Goal: Use online tool/utility: Utilize a website feature to perform a specific function

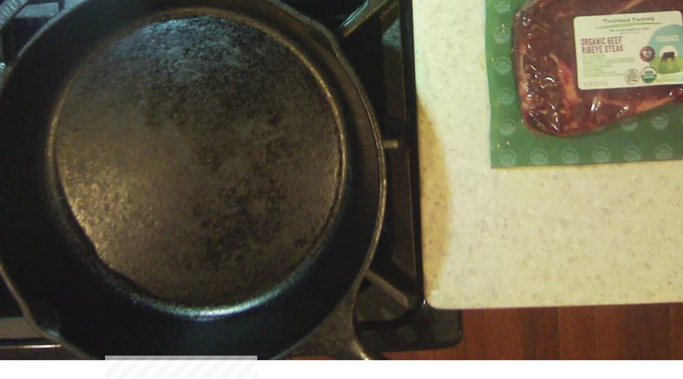
scroll to position [26, 0]
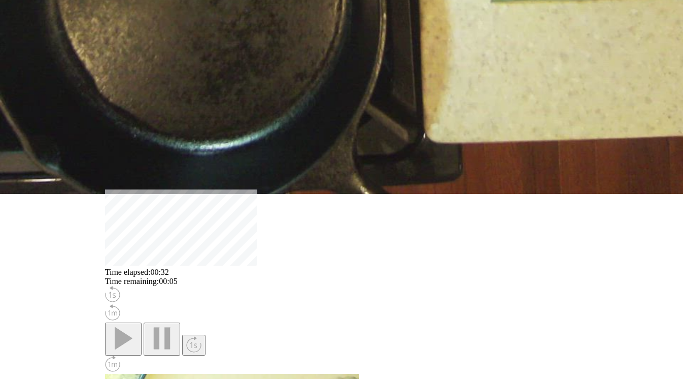
scroll to position [197, 0]
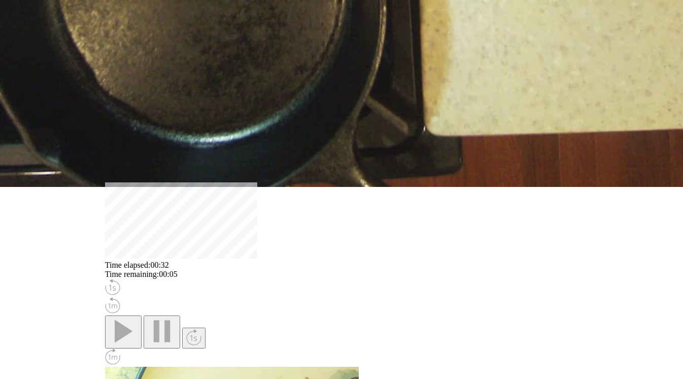
select select "**********"
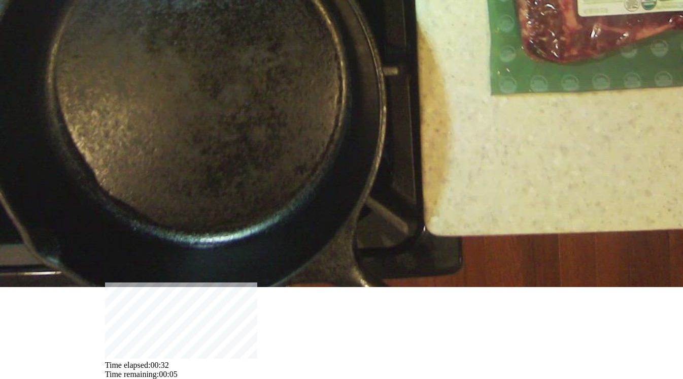
scroll to position [0, 0]
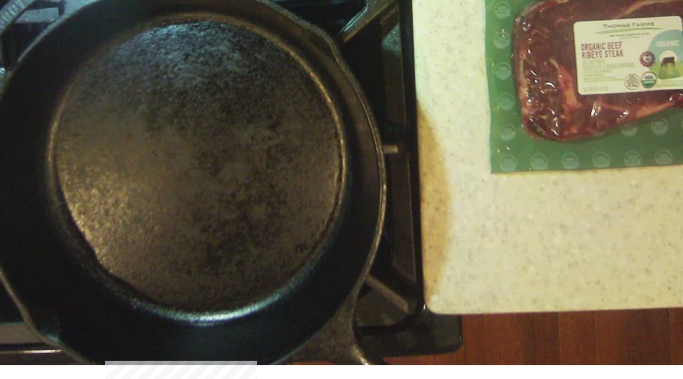
scroll to position [22, 0]
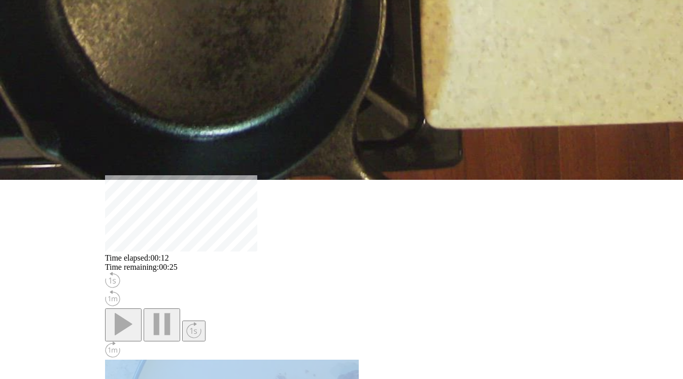
scroll to position [219, 0]
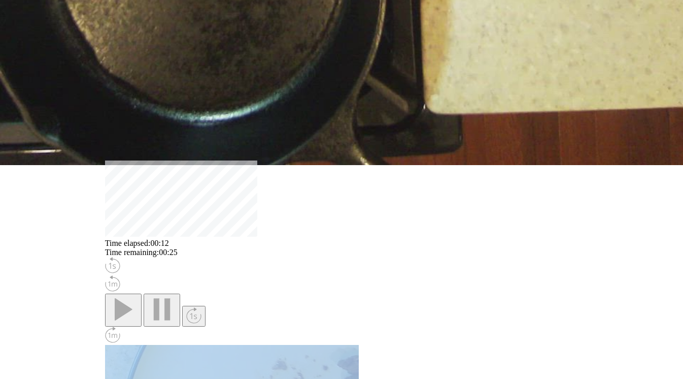
select select "**********"
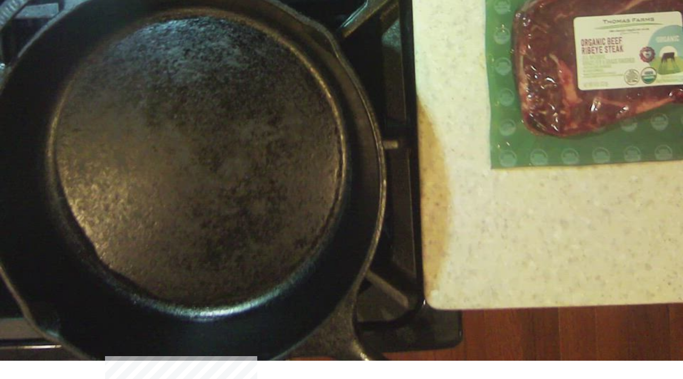
scroll to position [14, 0]
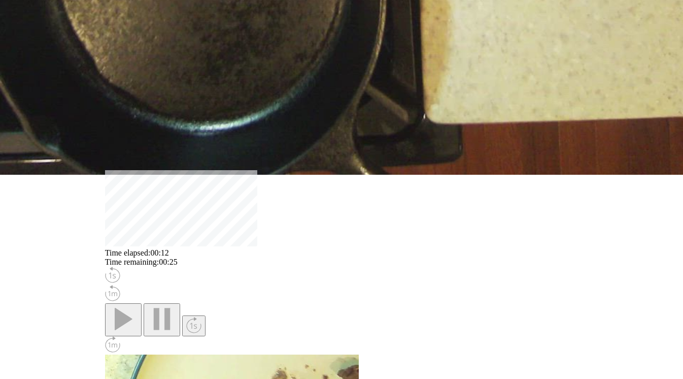
scroll to position [211, 0]
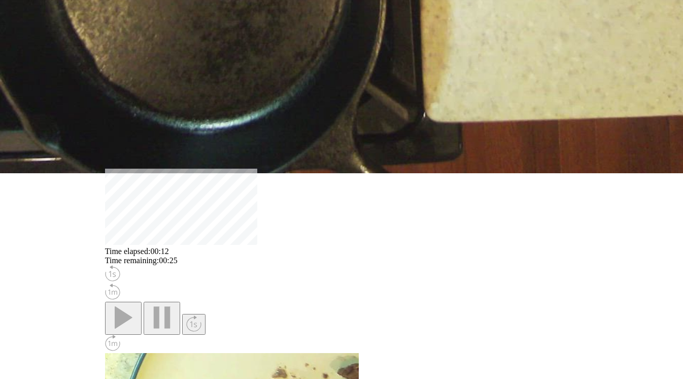
select select "**********"
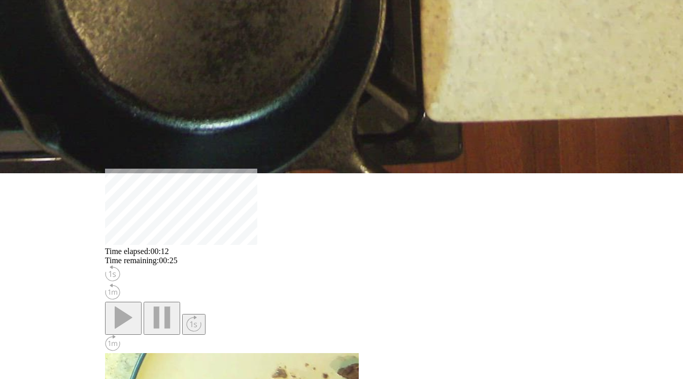
select select "**********"
select select
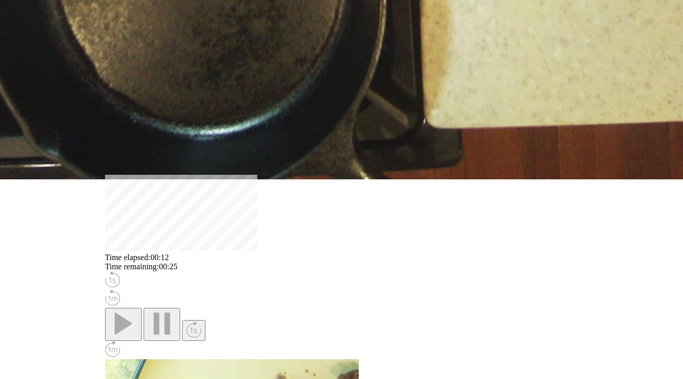
scroll to position [270, 0]
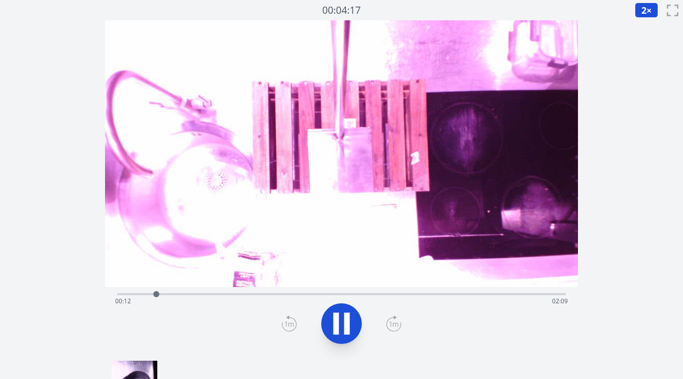
scroll to position [6, 0]
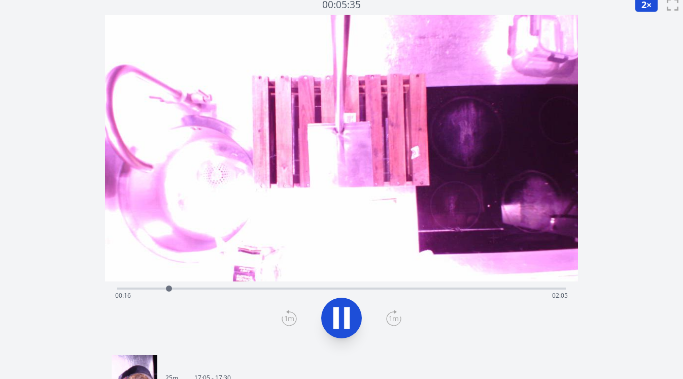
click at [292, 319] on icon at bounding box center [289, 318] width 15 height 16
click at [332, 318] on icon at bounding box center [341, 317] width 28 height 28
click at [289, 323] on icon at bounding box center [289, 318] width 15 height 16
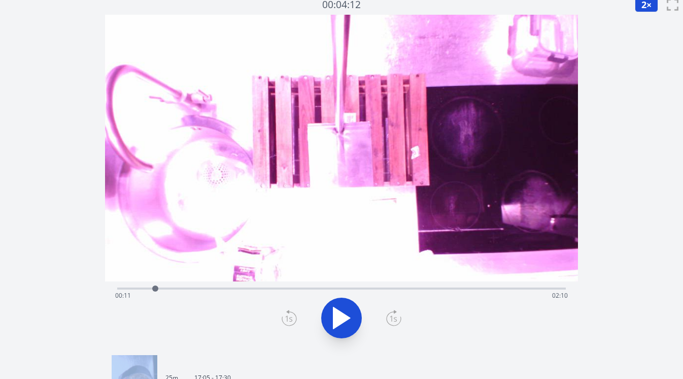
click at [289, 323] on icon at bounding box center [289, 318] width 15 height 16
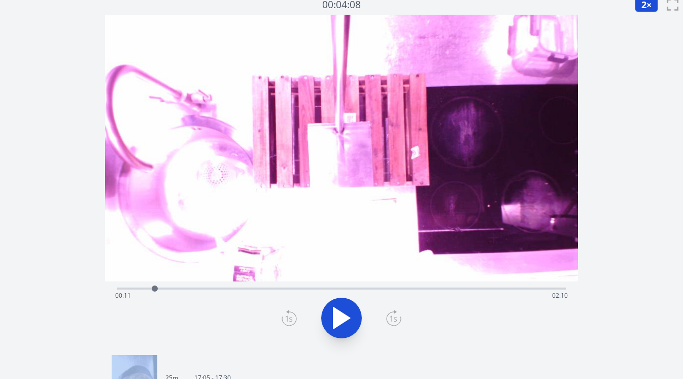
click at [289, 323] on icon at bounding box center [289, 318] width 15 height 16
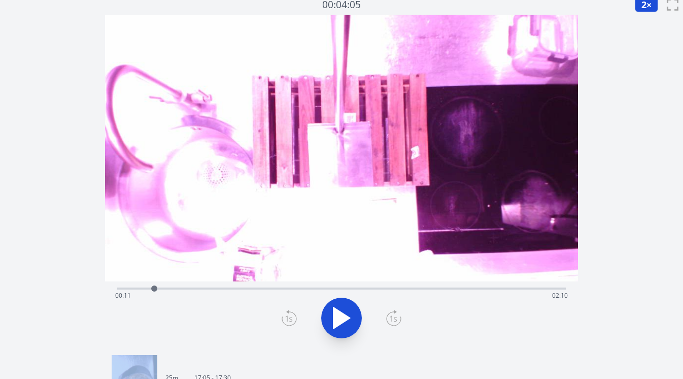
click at [289, 323] on icon at bounding box center [289, 318] width 15 height 16
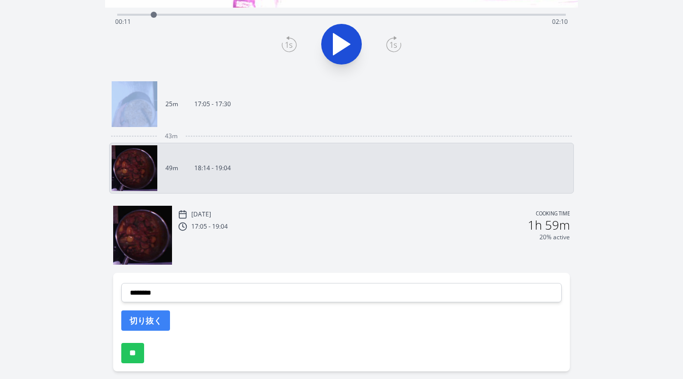
scroll to position [320, 0]
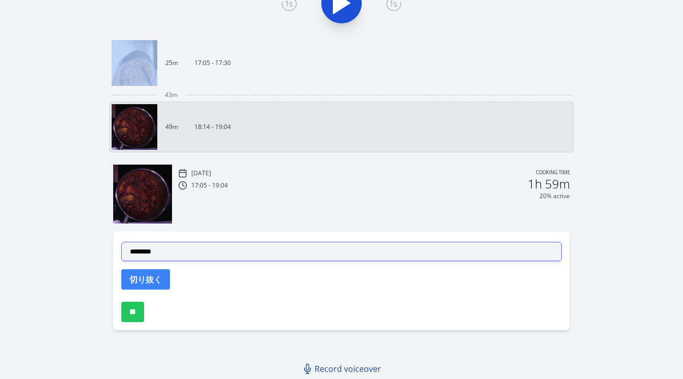
click at [262, 252] on select "**********" at bounding box center [341, 251] width 441 height 19
select select "**********"
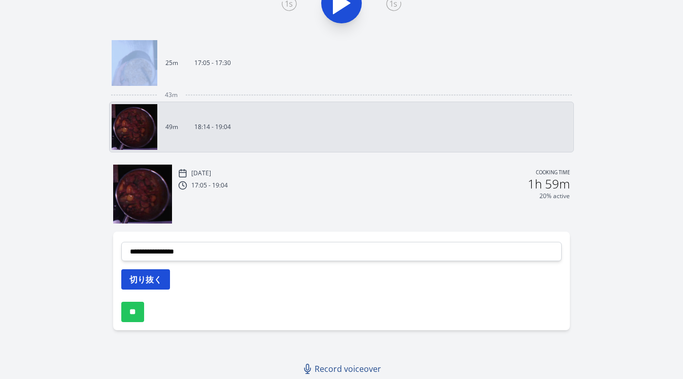
click at [161, 279] on button "切り抜く" at bounding box center [145, 279] width 49 height 20
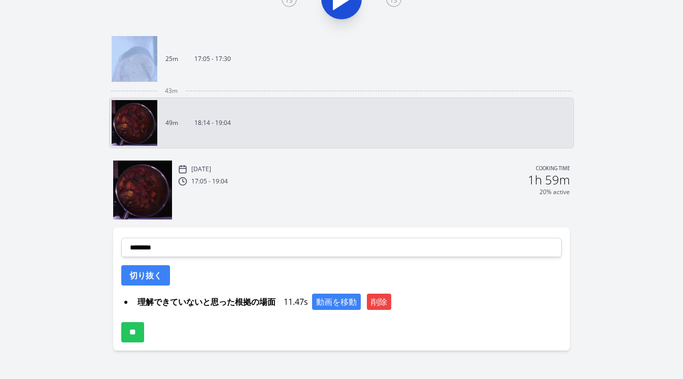
scroll to position [345, 0]
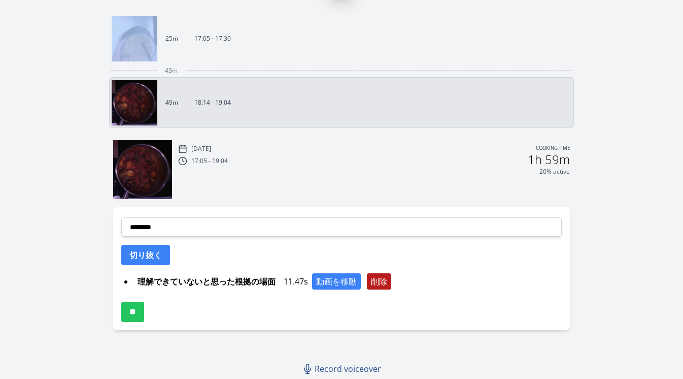
click at [385, 280] on button "削除" at bounding box center [379, 281] width 24 height 16
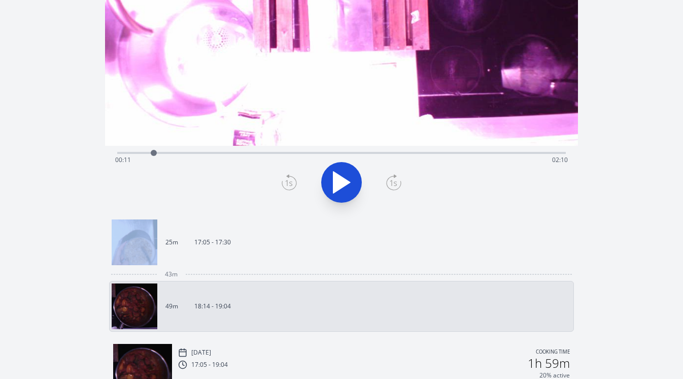
scroll to position [126, 0]
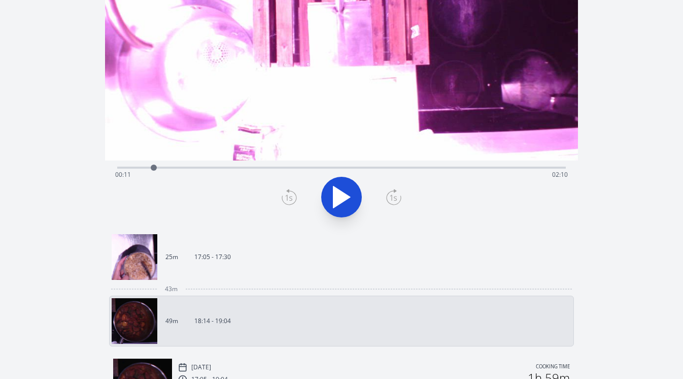
click at [317, 168] on div "Time elapsed: 00:11 Time remaining: 02:10" at bounding box center [341, 174] width 453 height 16
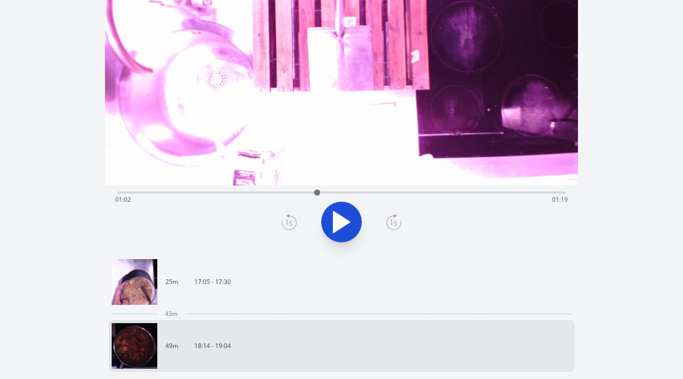
scroll to position [100, 0]
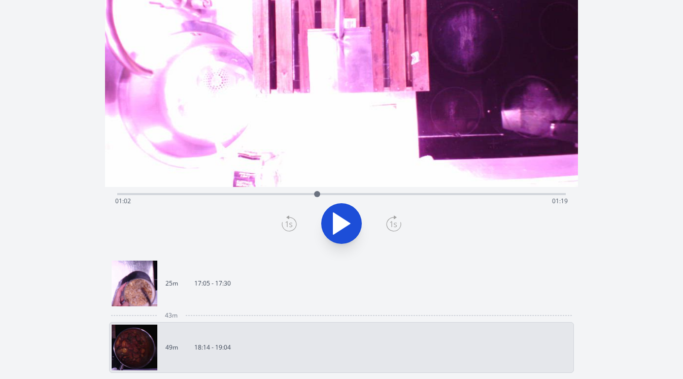
click at [608, 159] on div "Discard Recording? You will not be able to recover this once discarded. Cancel …" at bounding box center [341, 249] width 683 height 699
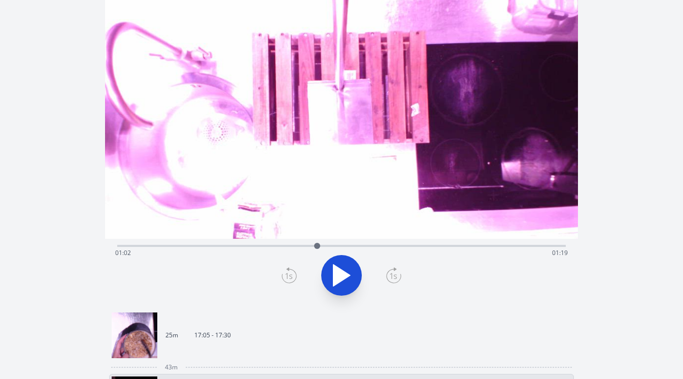
scroll to position [45, 0]
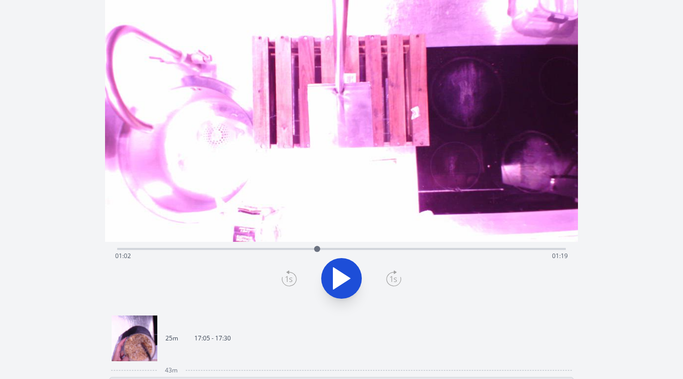
click at [352, 292] on button at bounding box center [341, 278] width 41 height 41
click at [387, 277] on icon at bounding box center [393, 278] width 15 height 16
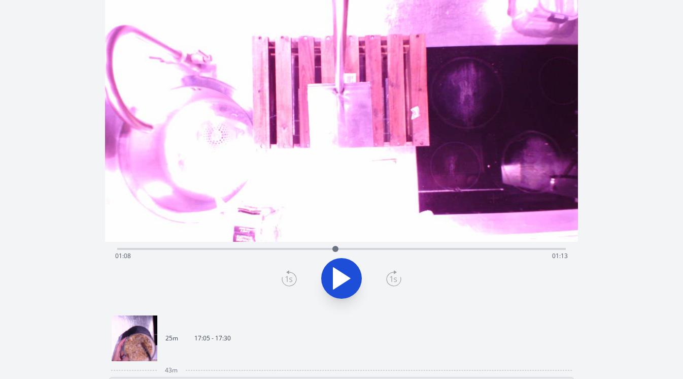
click at [387, 277] on icon at bounding box center [393, 278] width 15 height 16
click at [387, 278] on icon at bounding box center [393, 278] width 15 height 16
click at [284, 277] on icon at bounding box center [289, 278] width 15 height 16
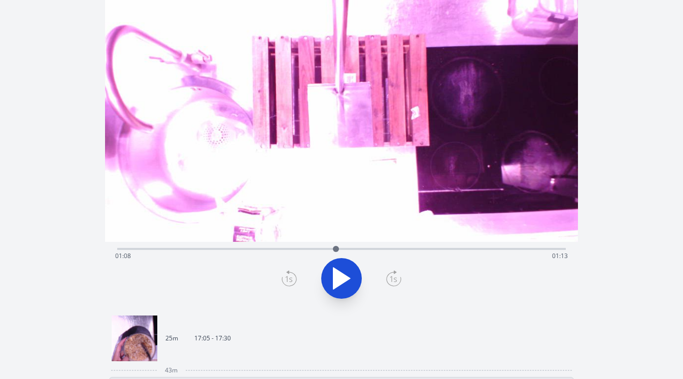
click at [284, 277] on icon at bounding box center [289, 278] width 15 height 16
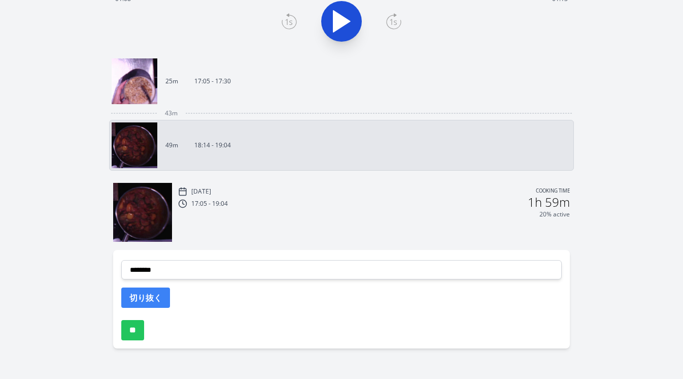
scroll to position [320, 0]
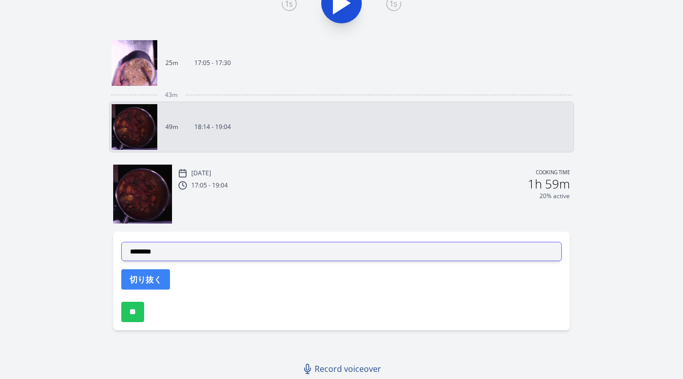
click at [263, 258] on select "**********" at bounding box center [341, 251] width 441 height 19
select select "**********"
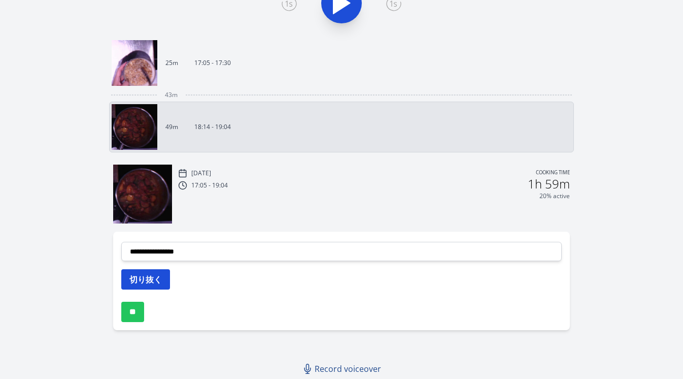
click at [162, 278] on button "切り抜く" at bounding box center [145, 279] width 49 height 20
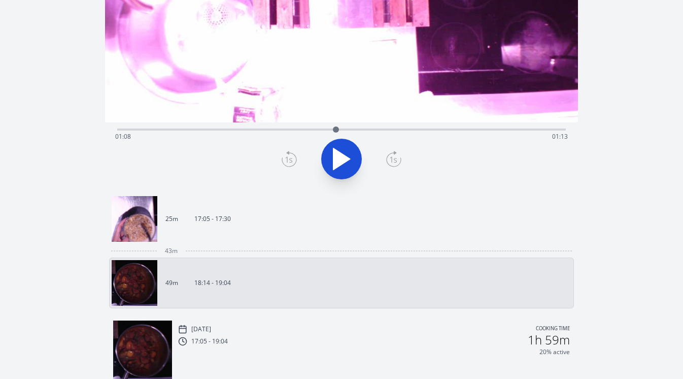
scroll to position [101, 0]
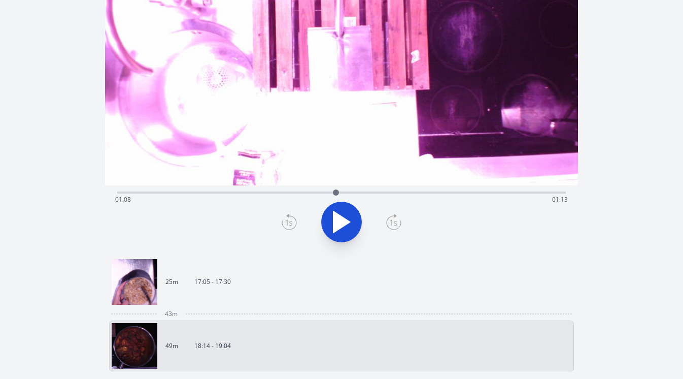
click at [198, 193] on div "Time elapsed: 01:08 Time remaining: 01:13" at bounding box center [341, 199] width 453 height 16
click at [182, 193] on div "Time elapsed: 00:25 Time remaining: 01:56" at bounding box center [341, 199] width 453 height 16
click at [156, 193] on div "Time elapsed: 00:20 Time remaining: 02:01" at bounding box center [341, 199] width 453 height 16
click at [144, 194] on div "Time elapsed: 00:12 Time remaining: 02:09" at bounding box center [341, 199] width 453 height 16
click at [138, 195] on div at bounding box center [143, 192] width 15 height 15
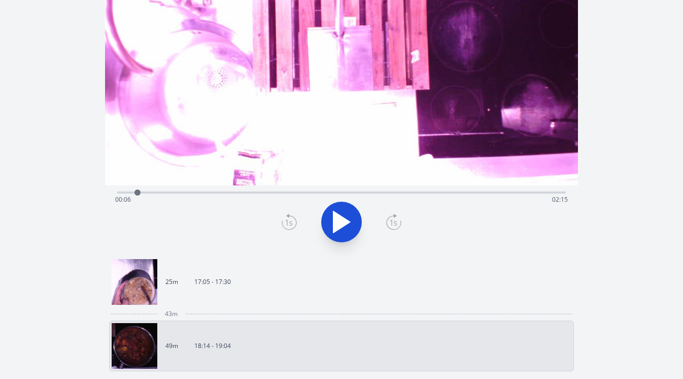
click at [342, 219] on icon at bounding box center [341, 221] width 17 height 21
click at [342, 219] on icon at bounding box center [341, 222] width 28 height 28
click at [342, 219] on icon at bounding box center [341, 221] width 17 height 21
click at [342, 219] on icon at bounding box center [341, 222] width 28 height 28
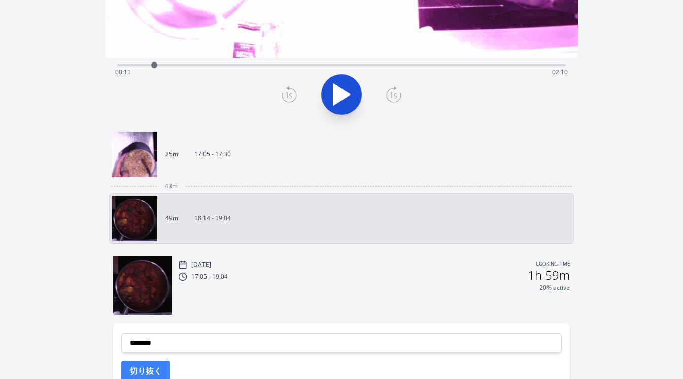
scroll to position [216, 0]
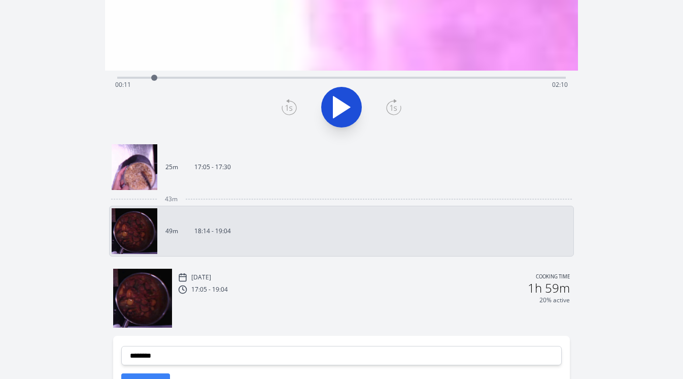
click at [286, 159] on link "25m 17:05 - 17:30" at bounding box center [338, 167] width 452 height 46
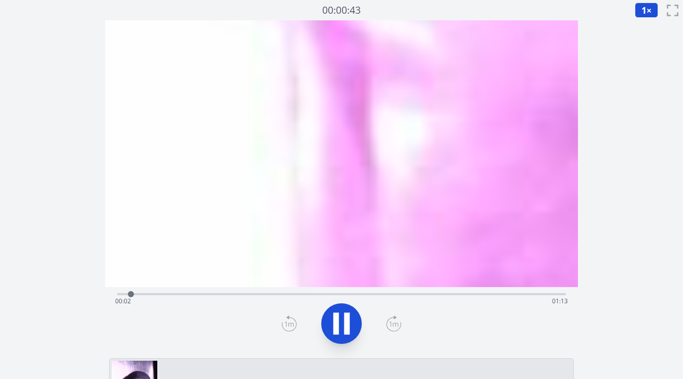
click at [608, 115] on div "Discard Recording? You will not be able to recover this once discarded. Cancel …" at bounding box center [341, 361] width 683 height 723
click at [341, 320] on icon at bounding box center [341, 323] width 28 height 28
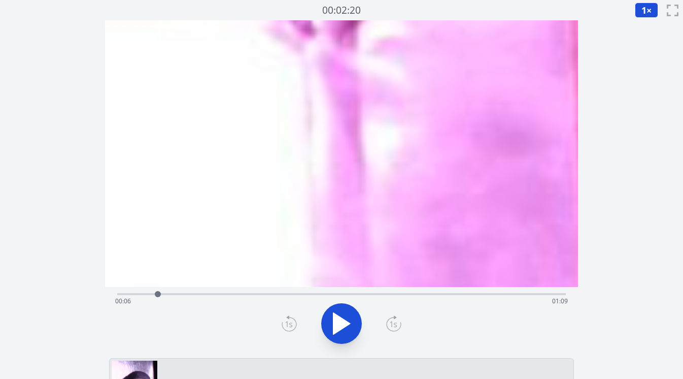
click at [325, 219] on video at bounding box center [341, 153] width 3678 height 2069
click at [117, 295] on div "Time elapsed: 00:06 Time remaining: 01:09" at bounding box center [341, 301] width 453 height 16
click at [292, 325] on icon at bounding box center [289, 324] width 7 height 6
click at [349, 329] on icon at bounding box center [341, 323] width 28 height 28
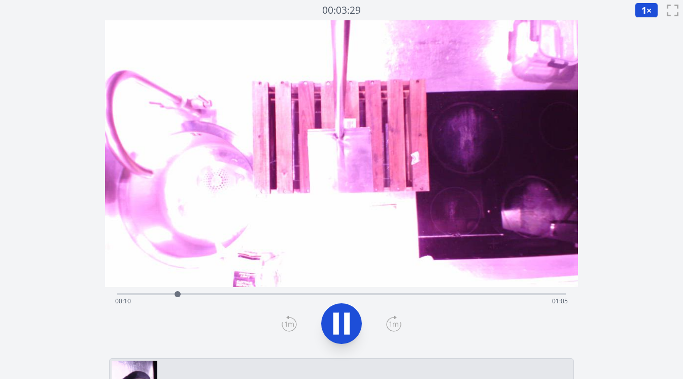
click at [344, 330] on icon at bounding box center [347, 323] width 6 height 22
click at [321, 293] on div "Time elapsed: 00:13 Time remaining: 01:02" at bounding box center [341, 301] width 453 height 16
click at [367, 293] on div "Time elapsed: 00:35 Time remaining: 00:40" at bounding box center [341, 301] width 453 height 16
click at [390, 292] on div "Time elapsed: 00:42 Time remaining: 00:33" at bounding box center [341, 293] width 449 height 12
click at [415, 291] on div "Time elapsed: 00:46 Time remaining: 00:29" at bounding box center [341, 293] width 449 height 12
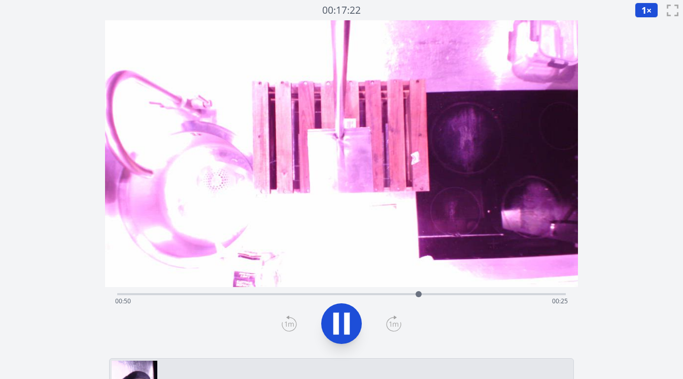
click at [428, 293] on div "Time elapsed: 00:50 Time remaining: 00:25" at bounding box center [341, 301] width 453 height 16
click at [438, 293] on div at bounding box center [432, 293] width 15 height 15
click at [450, 291] on div at bounding box center [443, 293] width 15 height 15
click at [456, 291] on div at bounding box center [452, 293] width 15 height 15
click at [419, 292] on div "Time elapsed: 01:03 Time remaining: 00:12" at bounding box center [341, 293] width 449 height 12
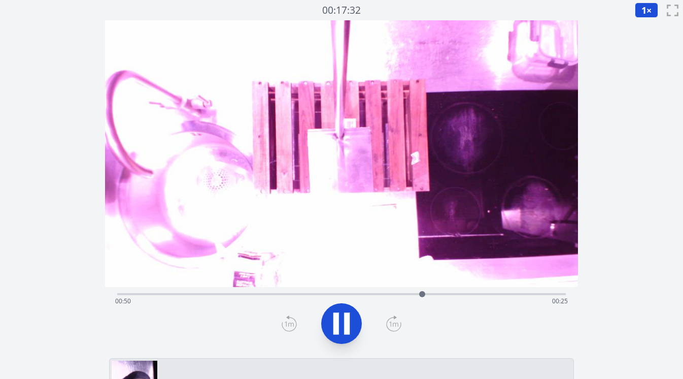
click at [351, 325] on icon at bounding box center [341, 323] width 28 height 28
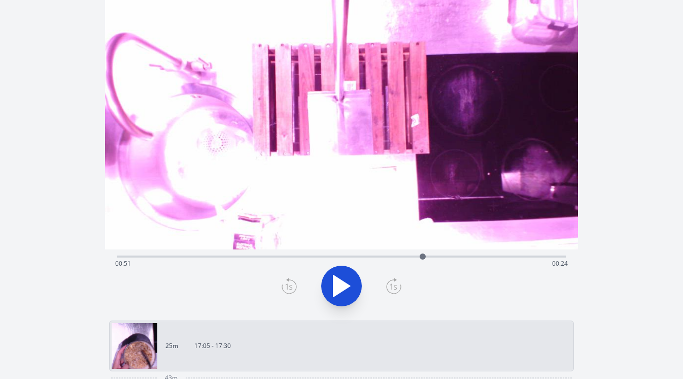
scroll to position [40, 0]
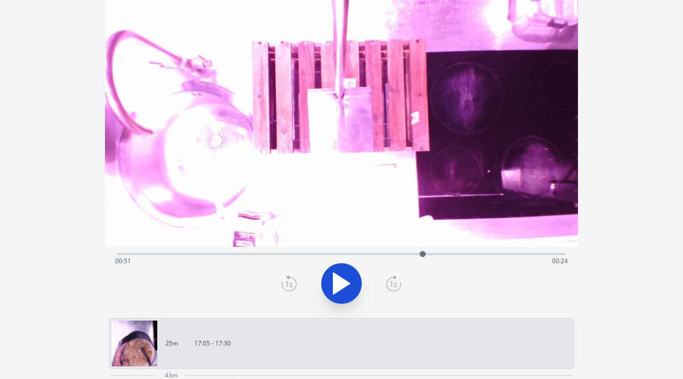
click at [394, 255] on div "Time elapsed: 00:51 Time remaining: 00:24" at bounding box center [341, 261] width 453 height 16
click at [385, 256] on div "Time elapsed: 00:46 Time remaining: 00:29" at bounding box center [341, 261] width 453 height 16
click at [363, 254] on div "Time elapsed: 00:44 Time remaining: 00:31" at bounding box center [341, 261] width 453 height 16
click at [347, 254] on div "Time elapsed: 00:41 Time remaining: 00:34" at bounding box center [341, 261] width 453 height 16
click at [328, 254] on div "Time elapsed: 00:38 Time remaining: 00:37" at bounding box center [341, 261] width 453 height 16
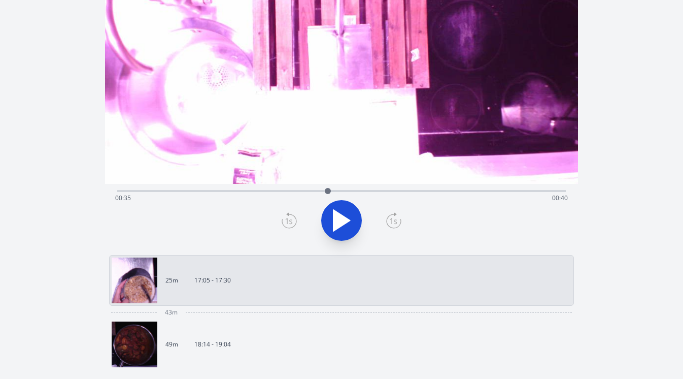
scroll to position [97, 0]
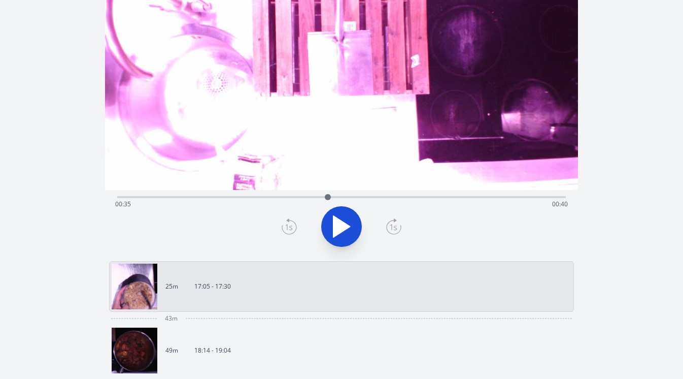
click at [282, 198] on div "Time elapsed: 00:35 Time remaining: 00:40" at bounding box center [341, 204] width 453 height 16
click at [255, 196] on div "Time elapsed: 00:27 Time remaining: 00:48" at bounding box center [341, 204] width 453 height 16
click at [233, 196] on div "Time elapsed: 00:23 Time remaining: 00:53" at bounding box center [341, 204] width 453 height 16
click at [193, 196] on div "Time elapsed: 00:19 Time remaining: 00:56" at bounding box center [341, 204] width 453 height 16
click at [230, 268] on link "25m 17:05 - 17:30" at bounding box center [338, 286] width 452 height 46
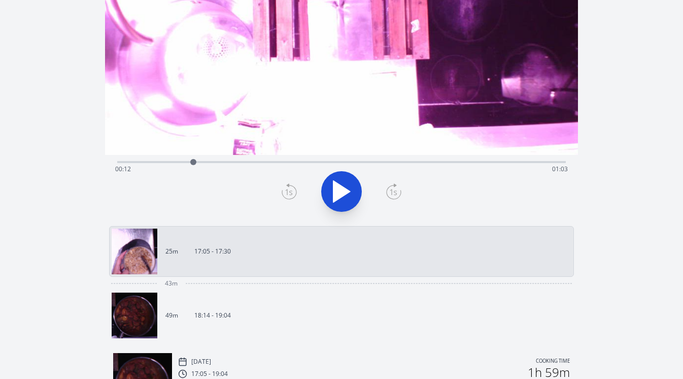
scroll to position [230, 0]
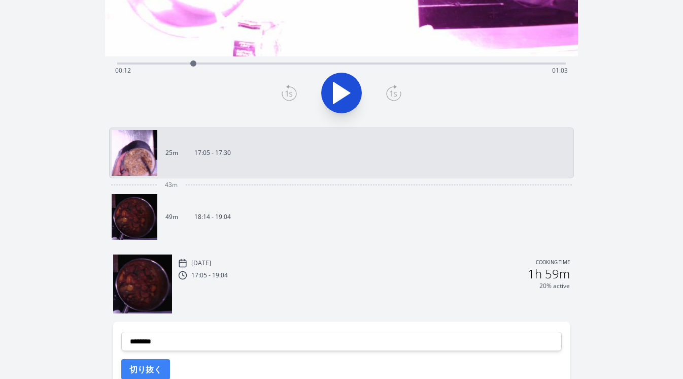
click at [246, 233] on link "49m 18:14 - 19:04" at bounding box center [338, 217] width 452 height 46
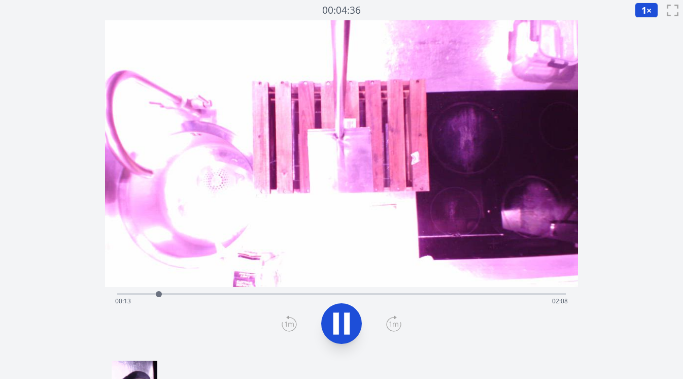
click at [335, 291] on div "Time elapsed: 00:13 Time remaining: 02:08" at bounding box center [341, 293] width 449 height 12
click at [303, 293] on div "Time elapsed: 01:09 Time remaining: 01:12" at bounding box center [341, 301] width 453 height 16
click at [290, 293] on div "Time elapsed: 00:59 Time remaining: 01:22" at bounding box center [341, 301] width 453 height 16
click at [336, 318] on icon at bounding box center [336, 323] width 6 height 22
click at [287, 322] on icon at bounding box center [289, 324] width 7 height 6
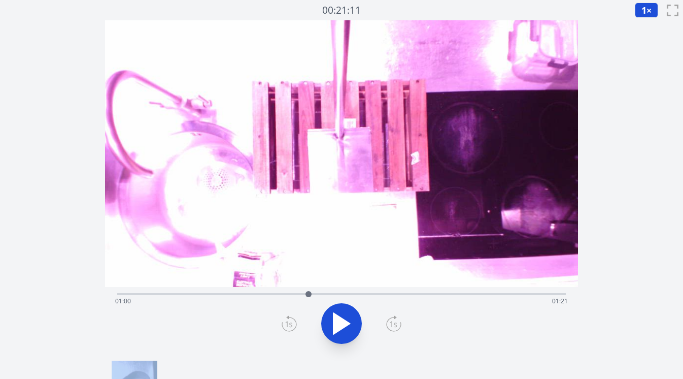
click at [287, 322] on icon at bounding box center [289, 324] width 7 height 6
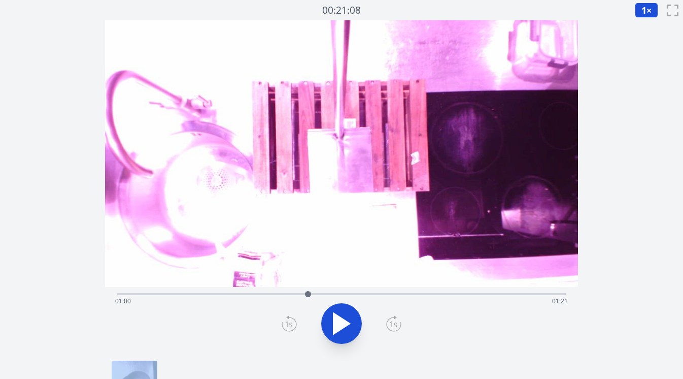
click at [287, 322] on icon at bounding box center [289, 324] width 7 height 6
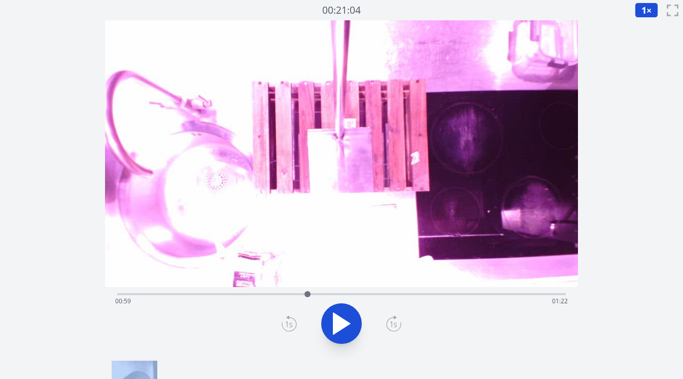
click at [287, 322] on icon at bounding box center [289, 324] width 7 height 6
click at [284, 324] on icon at bounding box center [289, 323] width 15 height 16
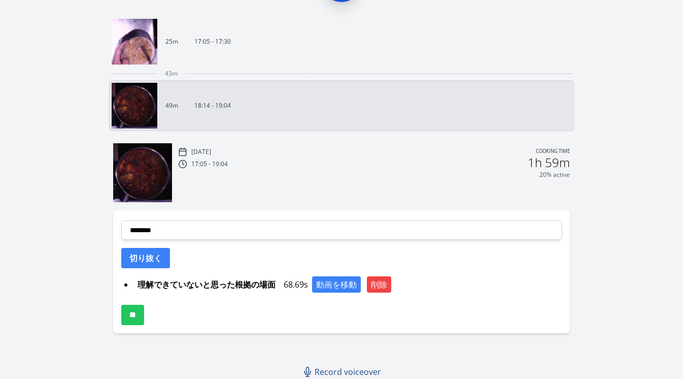
scroll to position [345, 0]
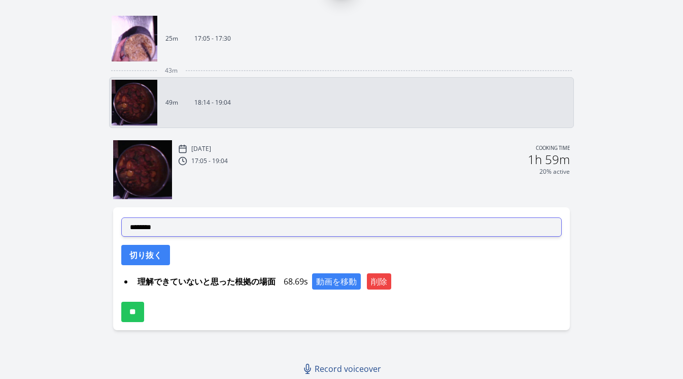
click at [246, 233] on select "**********" at bounding box center [341, 226] width 441 height 19
select select "**********"
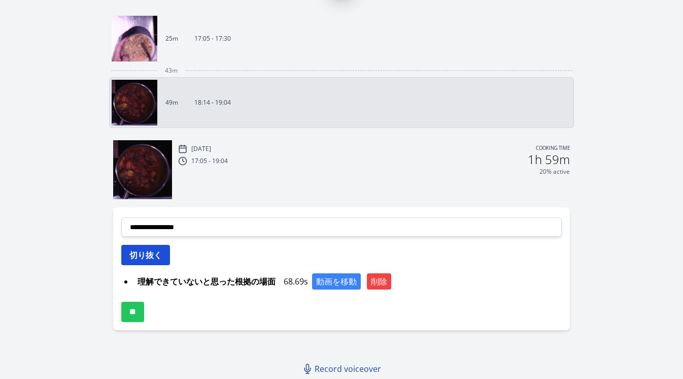
click at [163, 256] on button "切り抜く" at bounding box center [145, 255] width 49 height 20
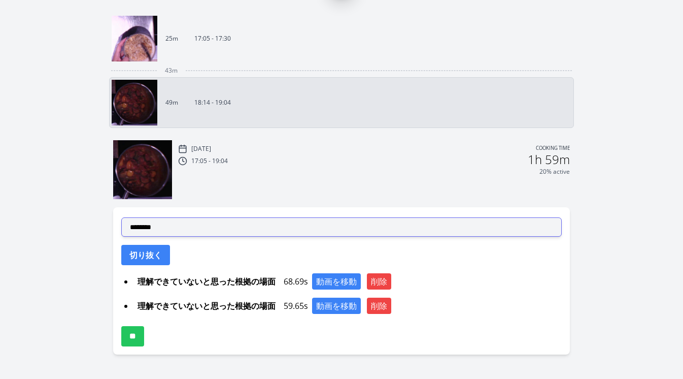
click at [227, 226] on select "**********" at bounding box center [341, 226] width 441 height 19
select select "**********"
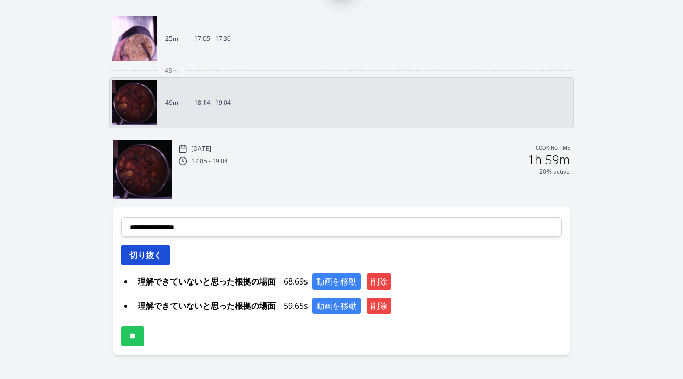
click at [150, 256] on button "切り抜く" at bounding box center [145, 255] width 49 height 20
select select
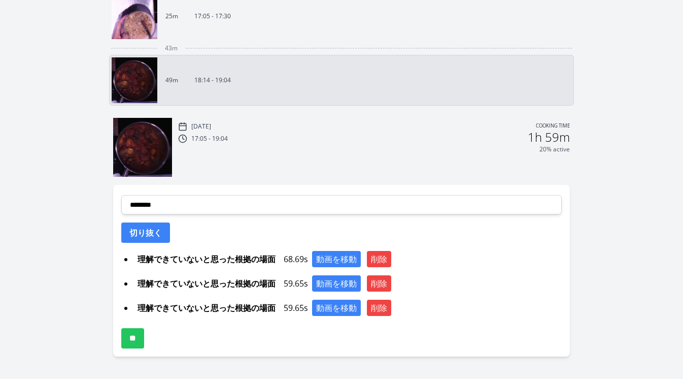
scroll to position [393, 0]
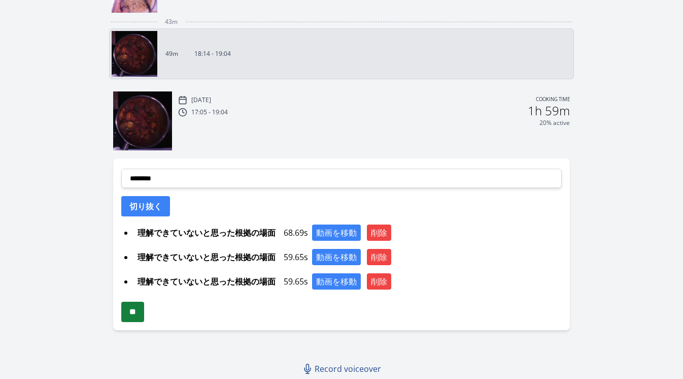
click at [141, 317] on input "**" at bounding box center [132, 311] width 23 height 20
